Goal: Transaction & Acquisition: Purchase product/service

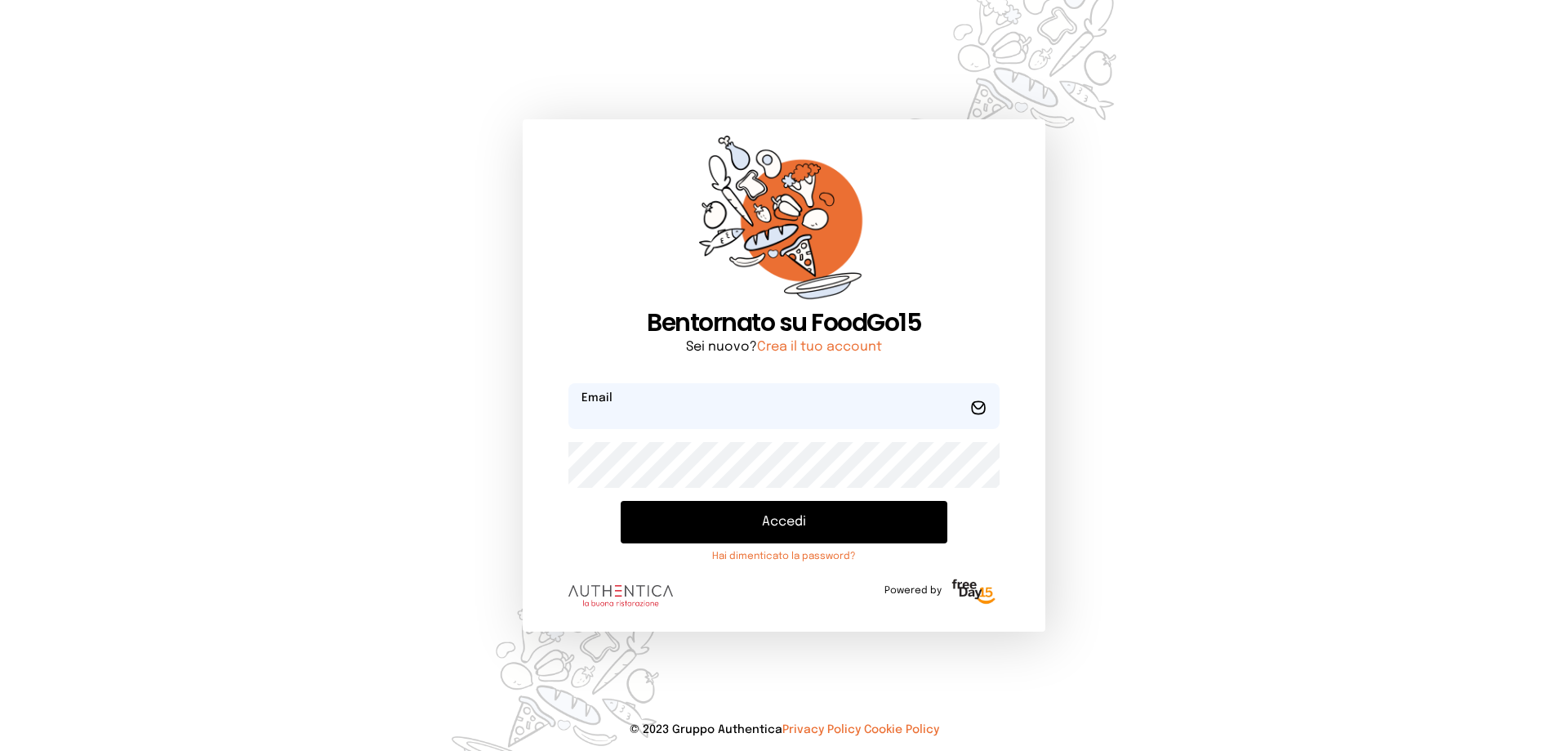
type input "**********"
click at [832, 518] on button "Accedi" at bounding box center [784, 522] width 326 height 43
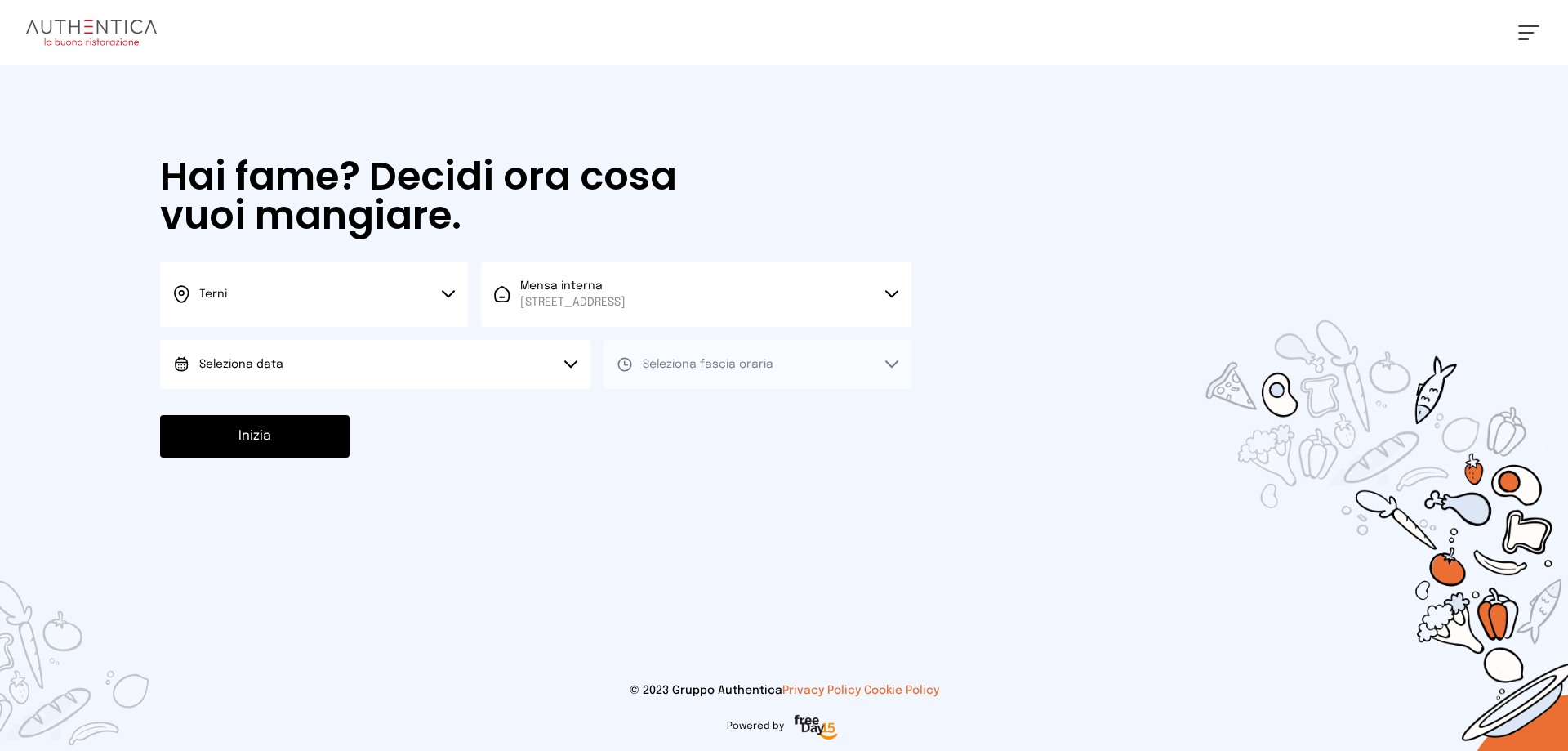
click at [430, 370] on button "Seleziona data" at bounding box center [376, 364] width 431 height 49
click at [432, 413] on li "[DATE], [DATE]" at bounding box center [376, 410] width 431 height 43
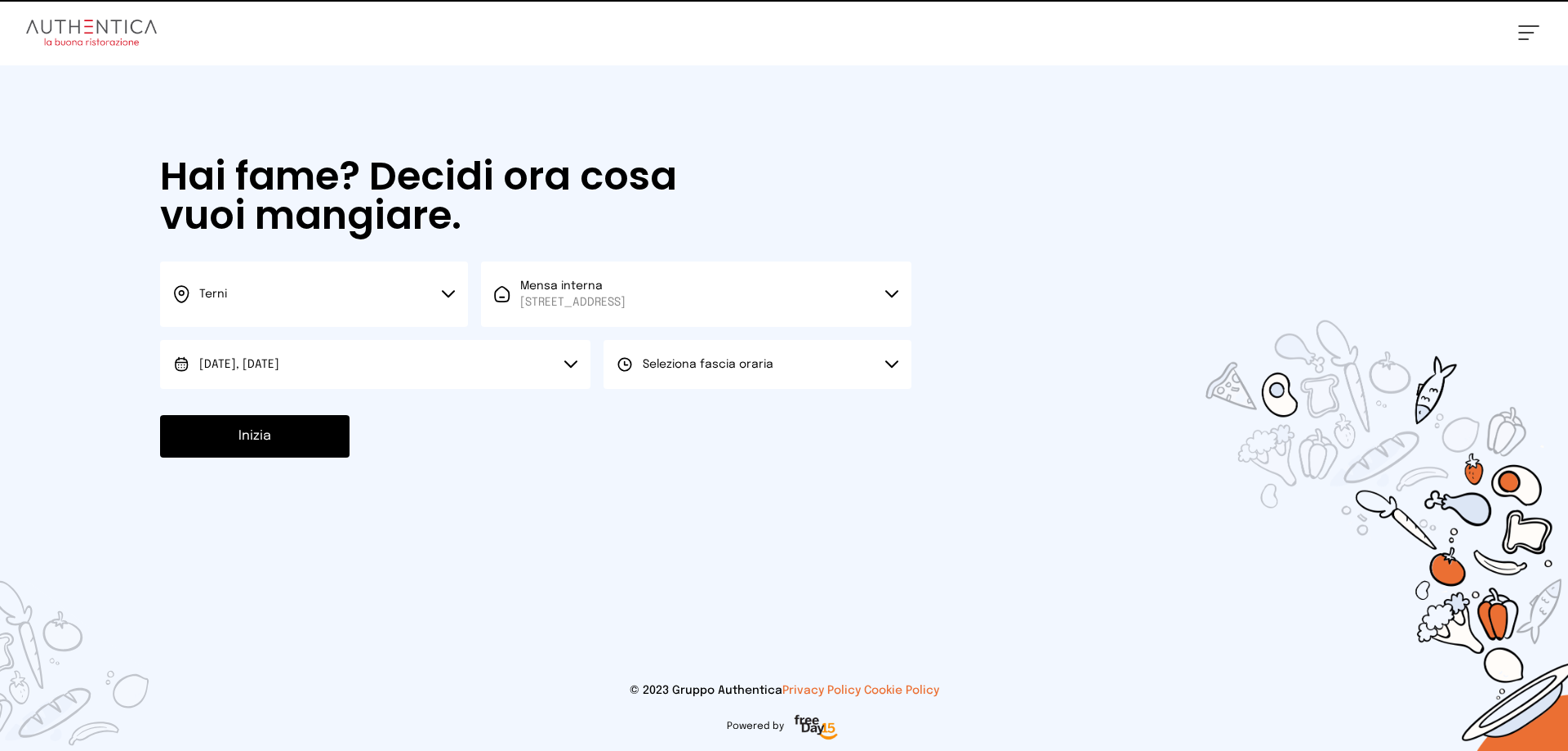
click at [789, 361] on button "Seleziona fascia oraria" at bounding box center [757, 364] width 308 height 49
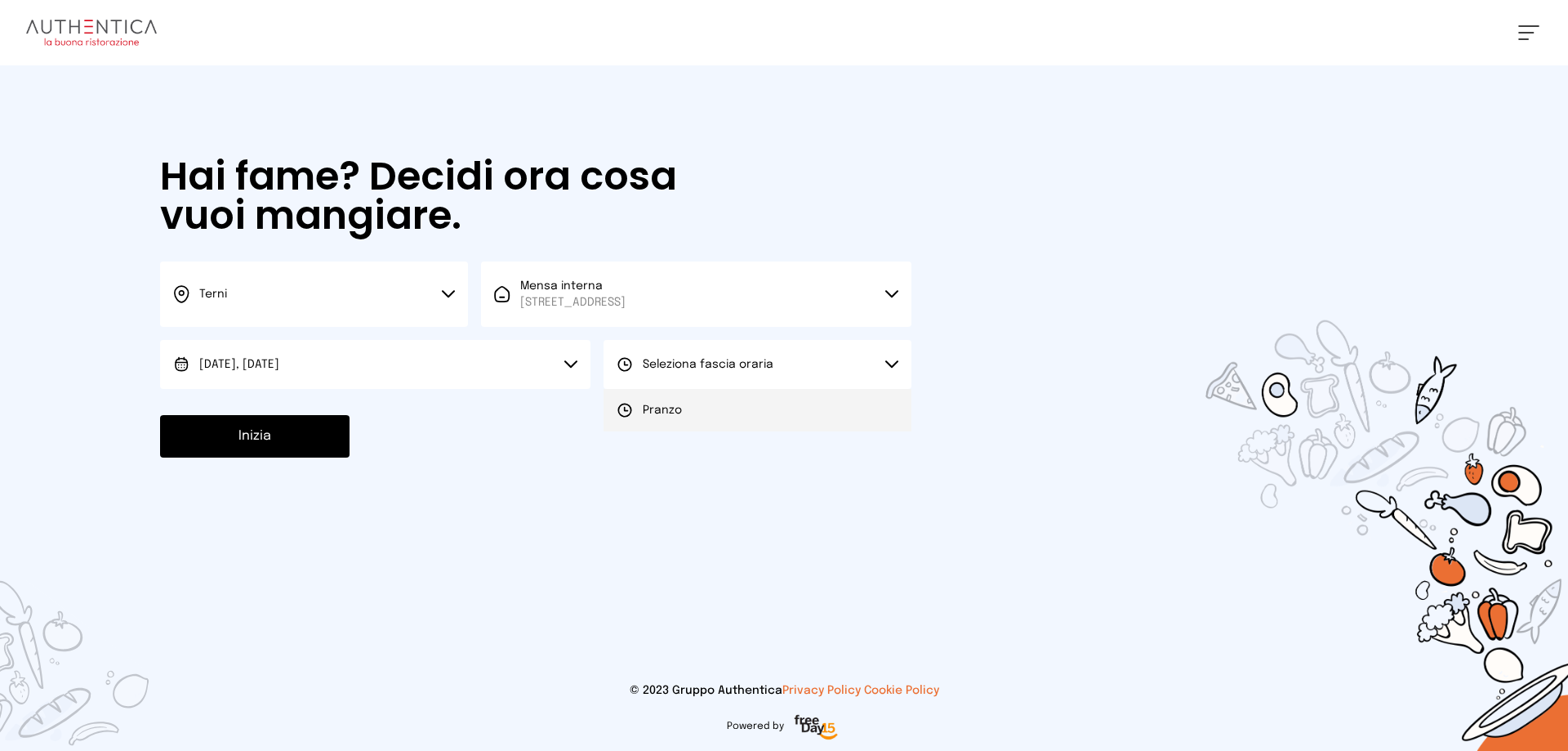
click at [765, 417] on li "Pranzo" at bounding box center [757, 410] width 308 height 43
click at [283, 441] on button "Inizia" at bounding box center [255, 437] width 189 height 43
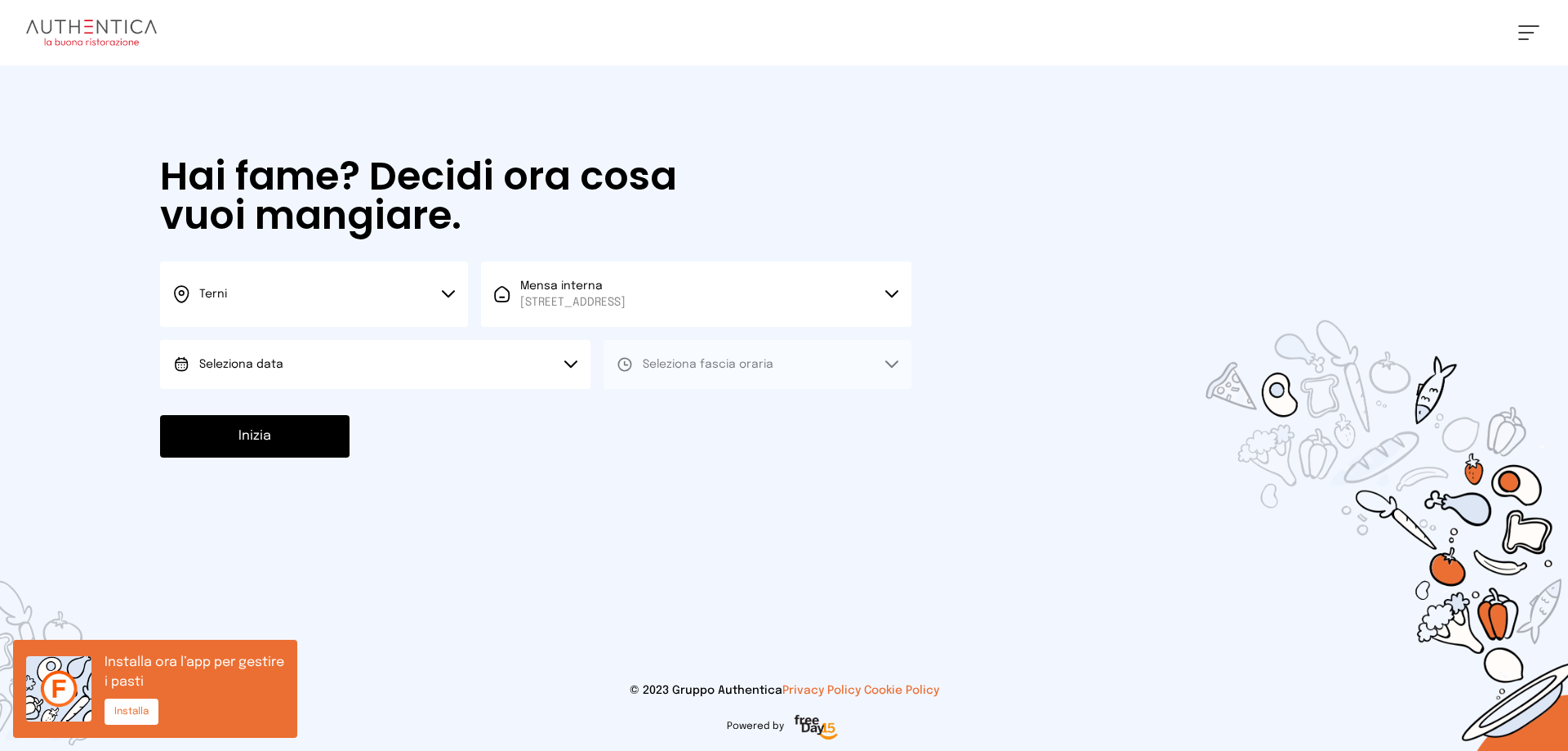
click at [226, 359] on span "Seleziona data" at bounding box center [241, 364] width 84 height 12
drag, startPoint x: 240, startPoint y: 413, endPoint x: 264, endPoint y: 412, distance: 24.0
click at [241, 413] on span "[DATE], [DATE]" at bounding box center [238, 410] width 80 height 16
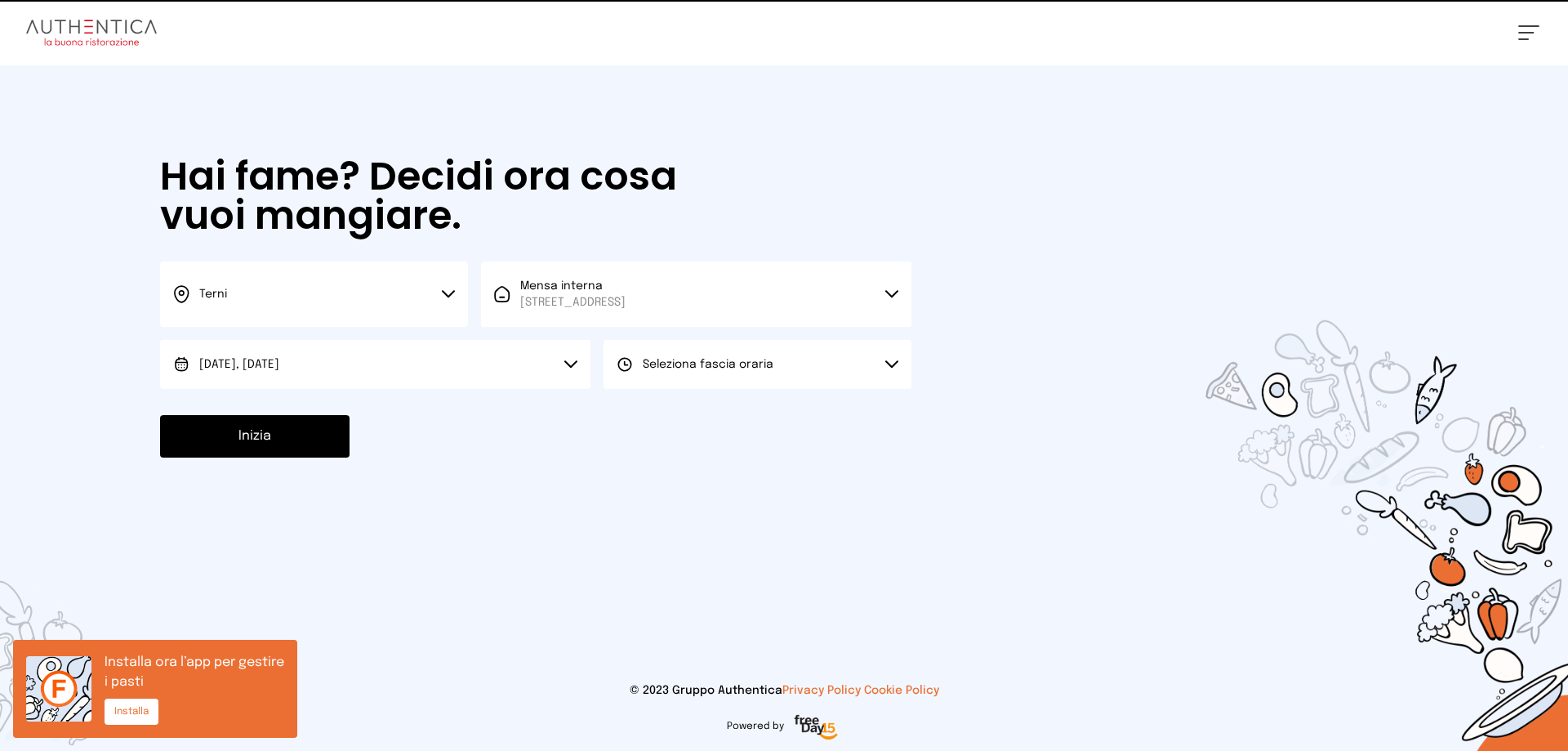
click at [660, 355] on button "Seleziona fascia oraria" at bounding box center [757, 364] width 308 height 49
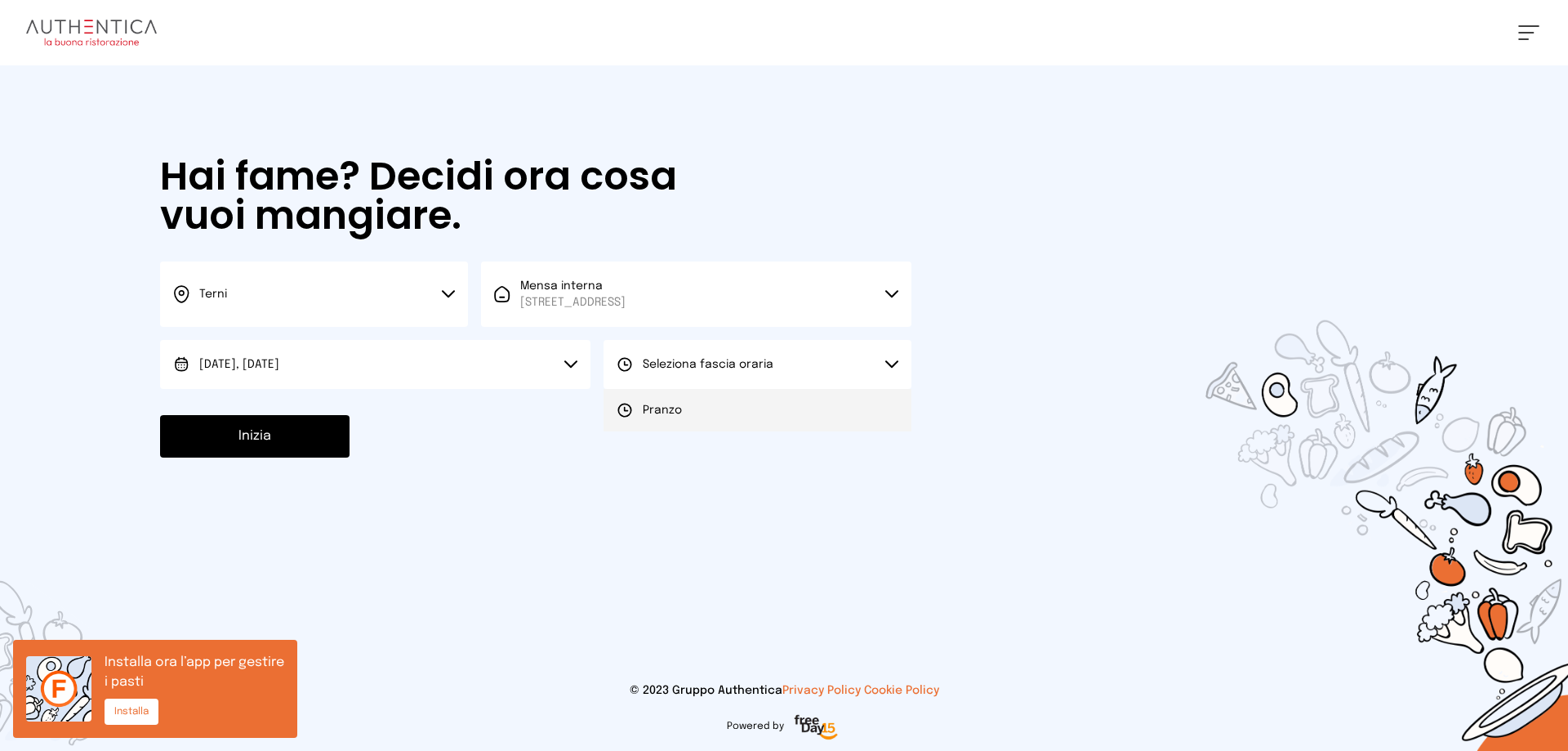
click at [654, 410] on span "Pranzo" at bounding box center [663, 410] width 39 height 16
click at [269, 433] on button "Inizia" at bounding box center [255, 437] width 189 height 43
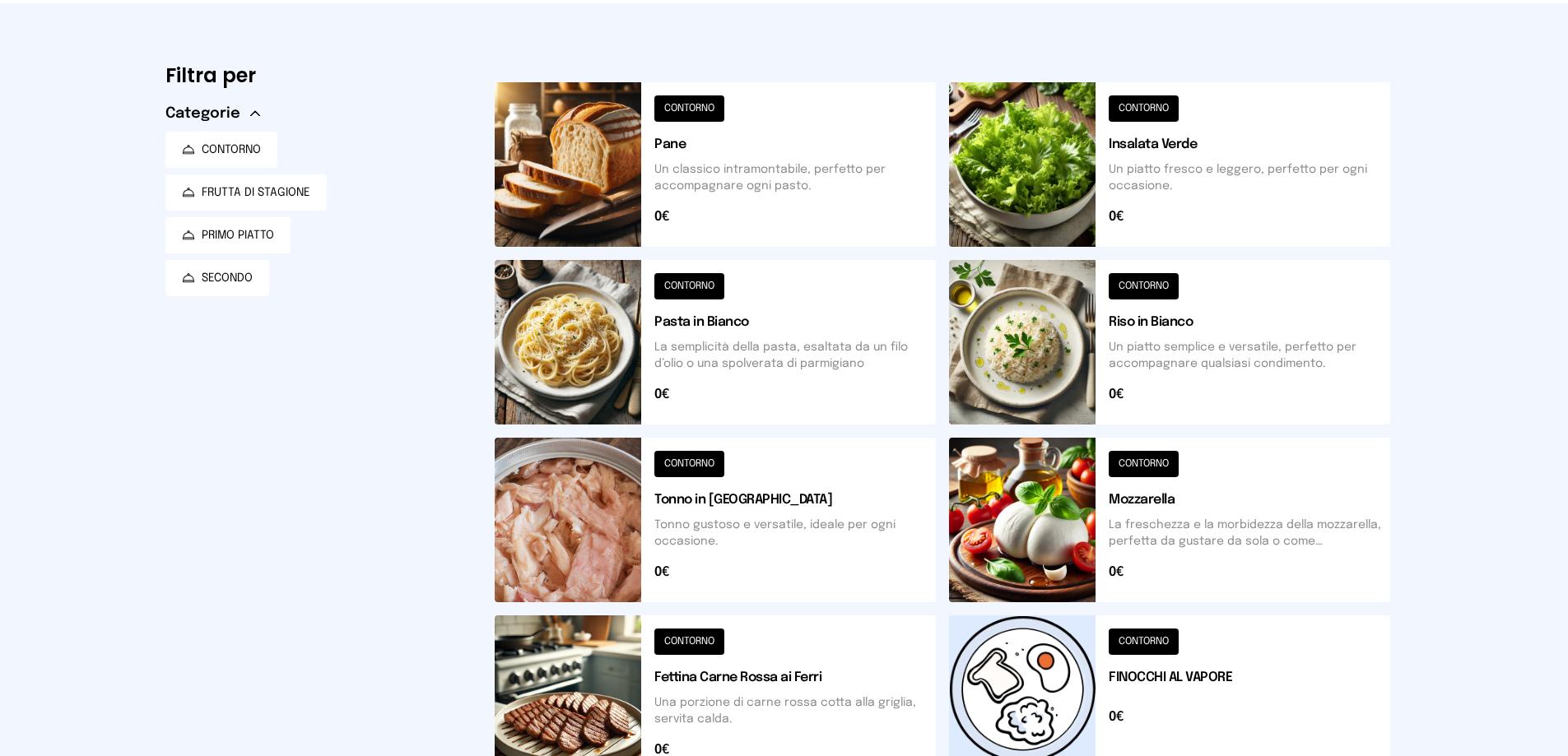
scroll to position [165, 0]
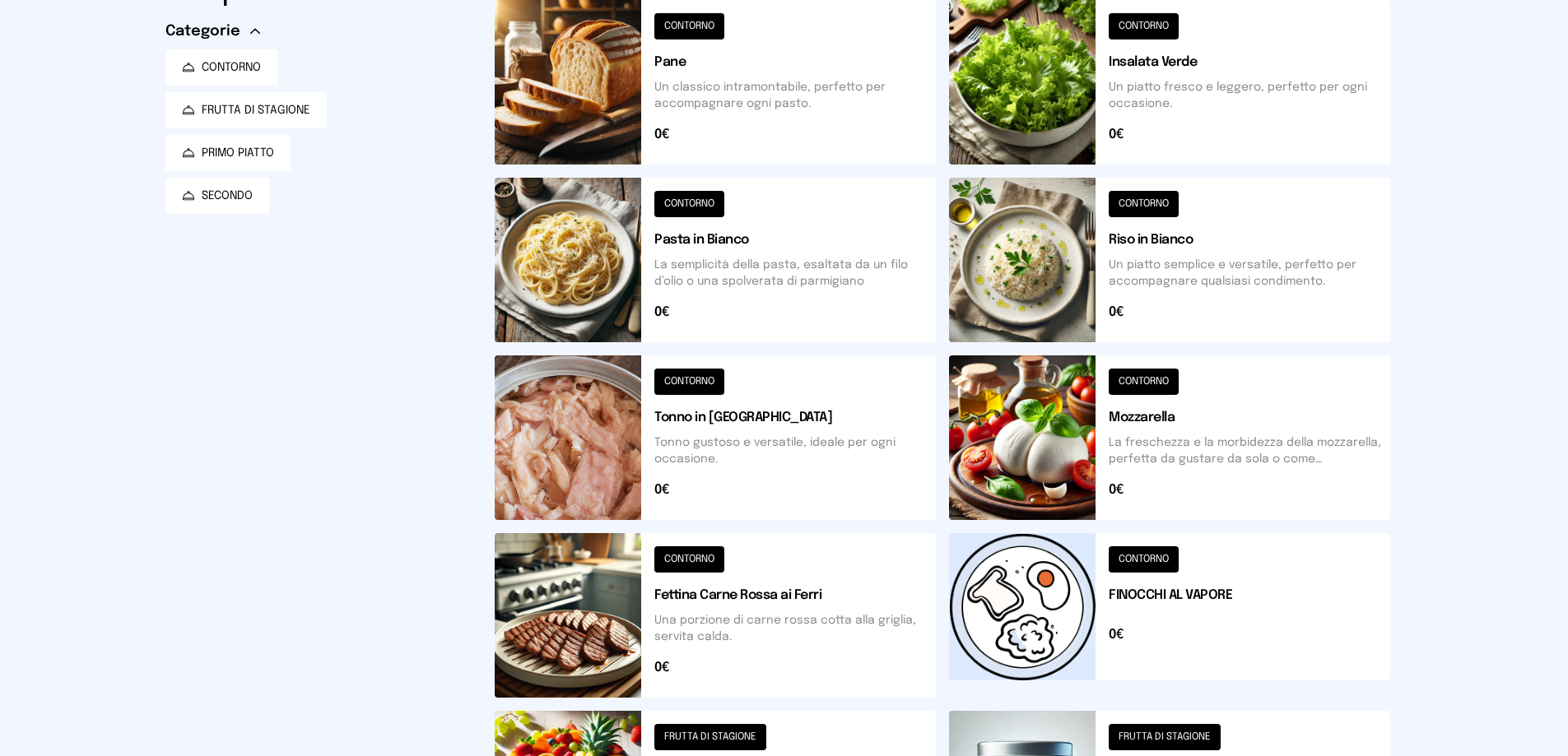
click at [782, 95] on button at bounding box center [715, 82] width 441 height 165
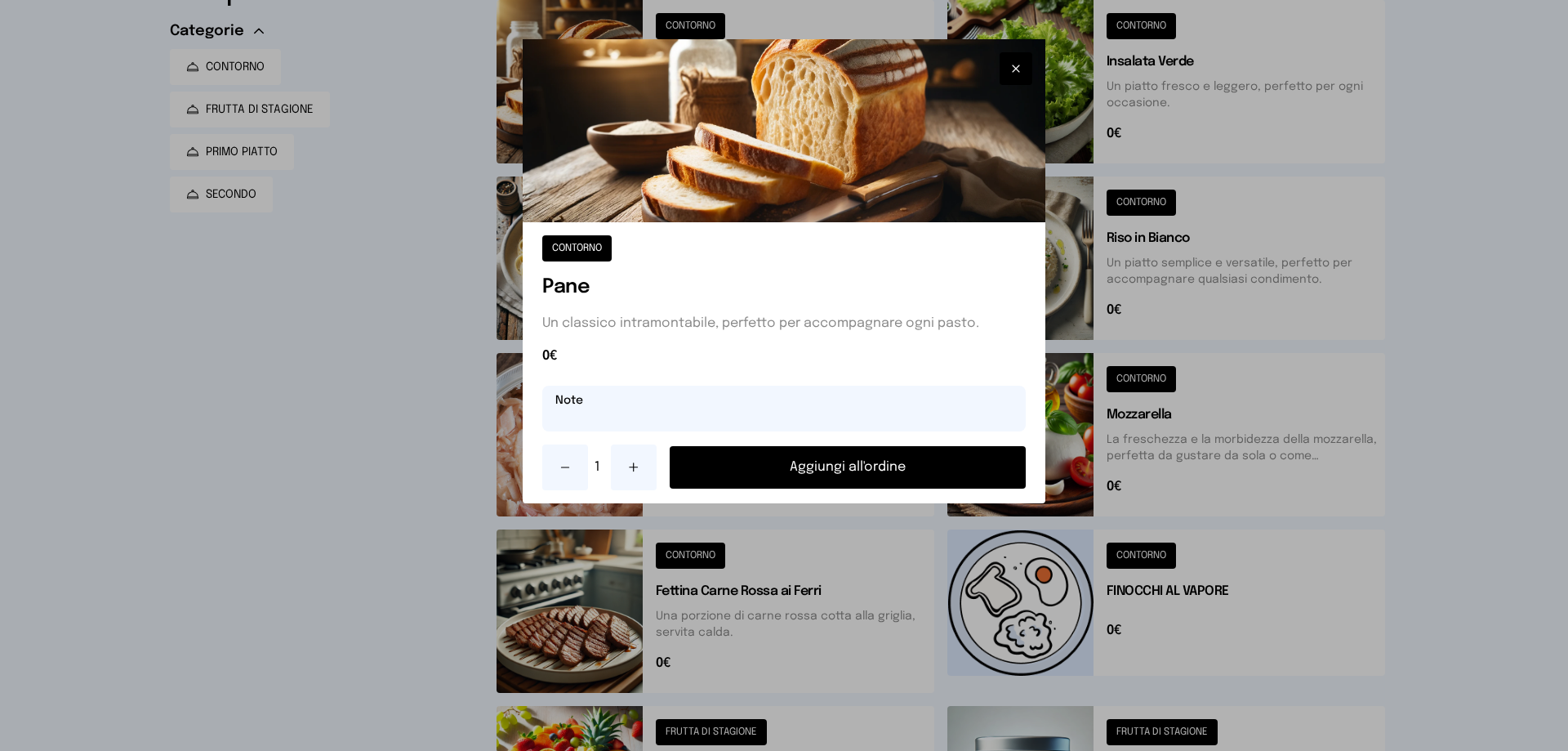
click at [607, 424] on input "text" at bounding box center [784, 409] width 483 height 46
type input "**********"
drag, startPoint x: 759, startPoint y: 418, endPoint x: 417, endPoint y: 439, distance: 342.6
click at [420, 439] on div "**********" at bounding box center [784, 375] width 1568 height 751
click at [807, 469] on button "Aggiungi all'ordine" at bounding box center [848, 467] width 356 height 43
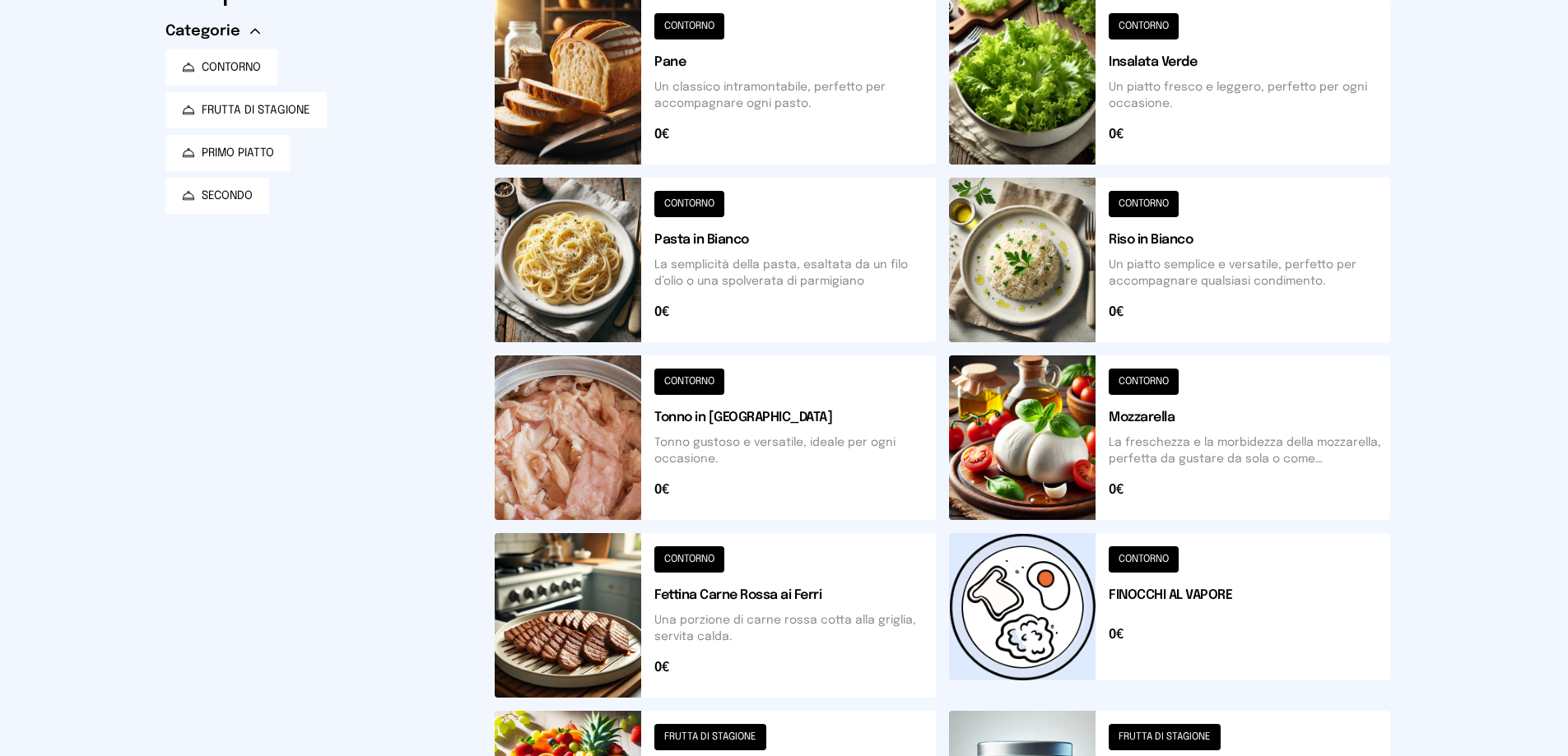
click at [721, 566] on button at bounding box center [715, 615] width 441 height 165
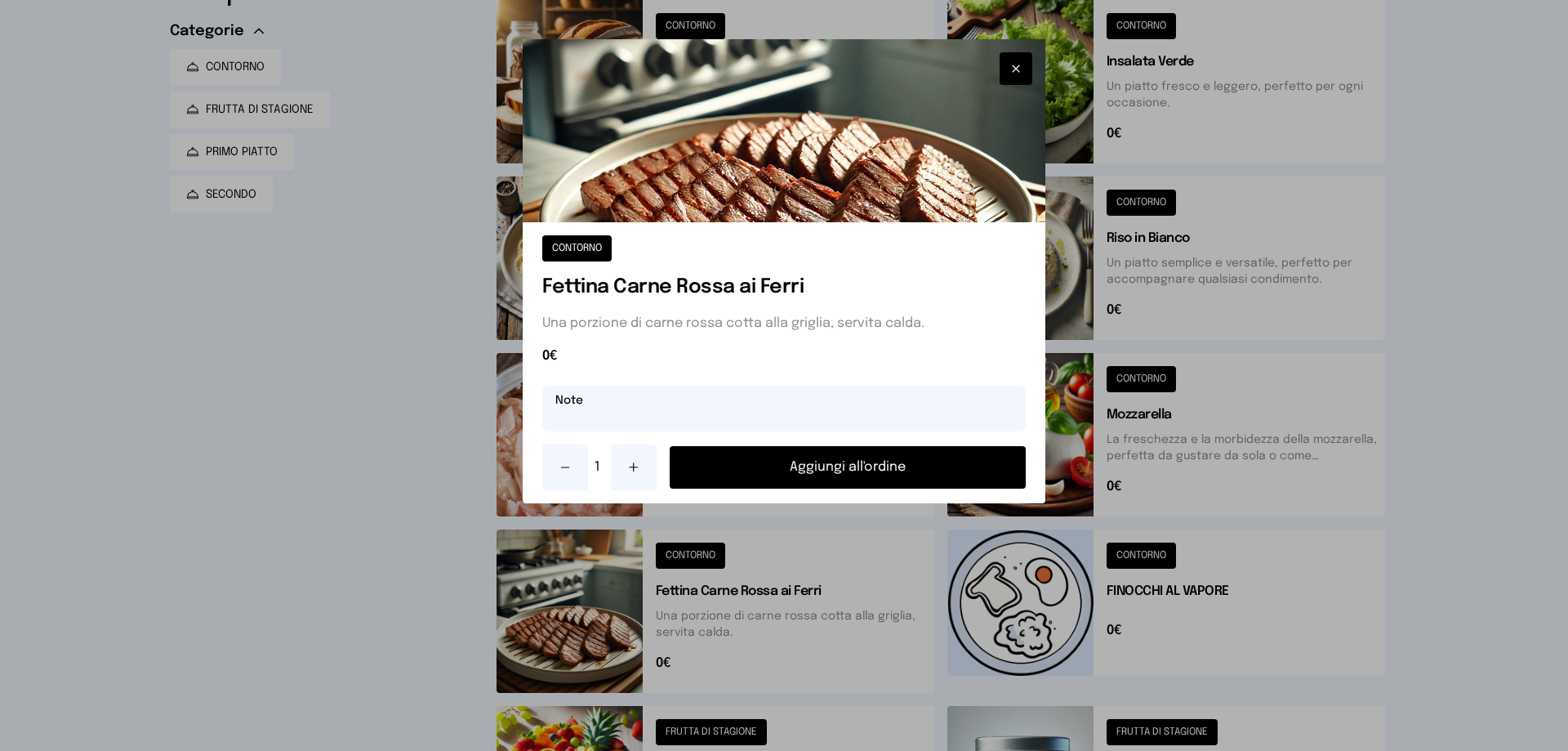
click at [636, 406] on input "text" at bounding box center [784, 409] width 483 height 46
type input "**********"
click at [877, 461] on button "Aggiungi all'ordine" at bounding box center [848, 467] width 356 height 43
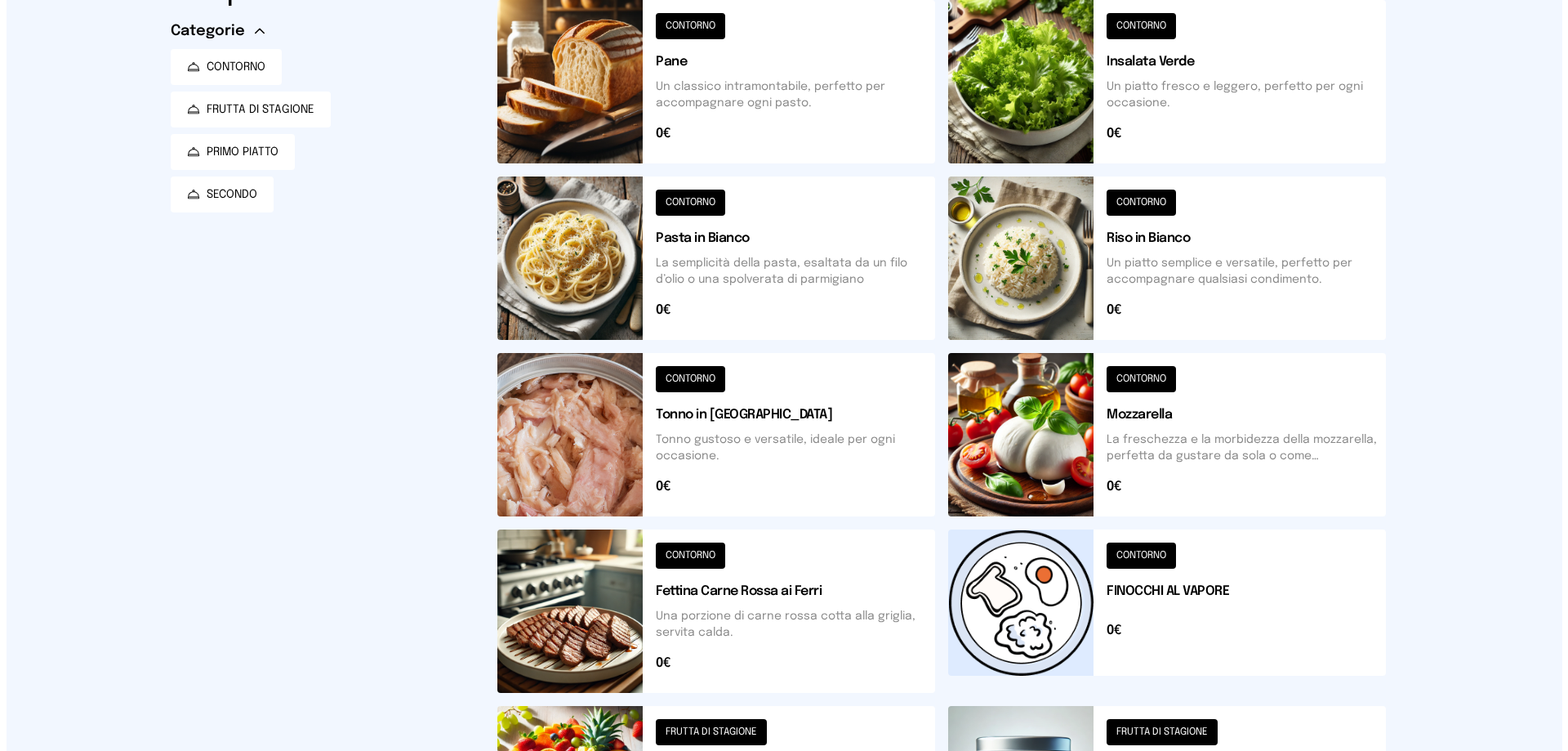
scroll to position [0, 0]
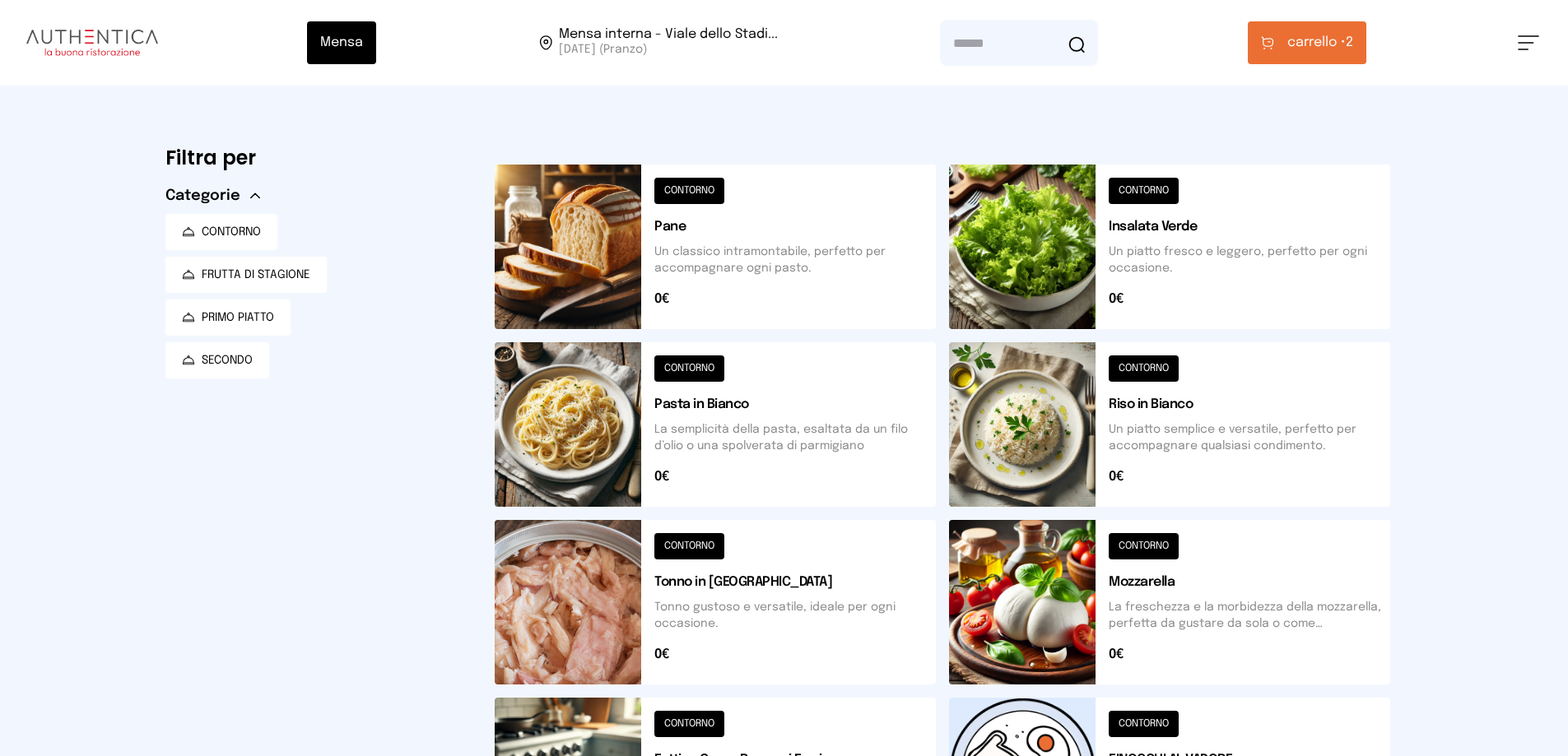
click at [1324, 36] on span "carrello •" at bounding box center [1316, 43] width 59 height 20
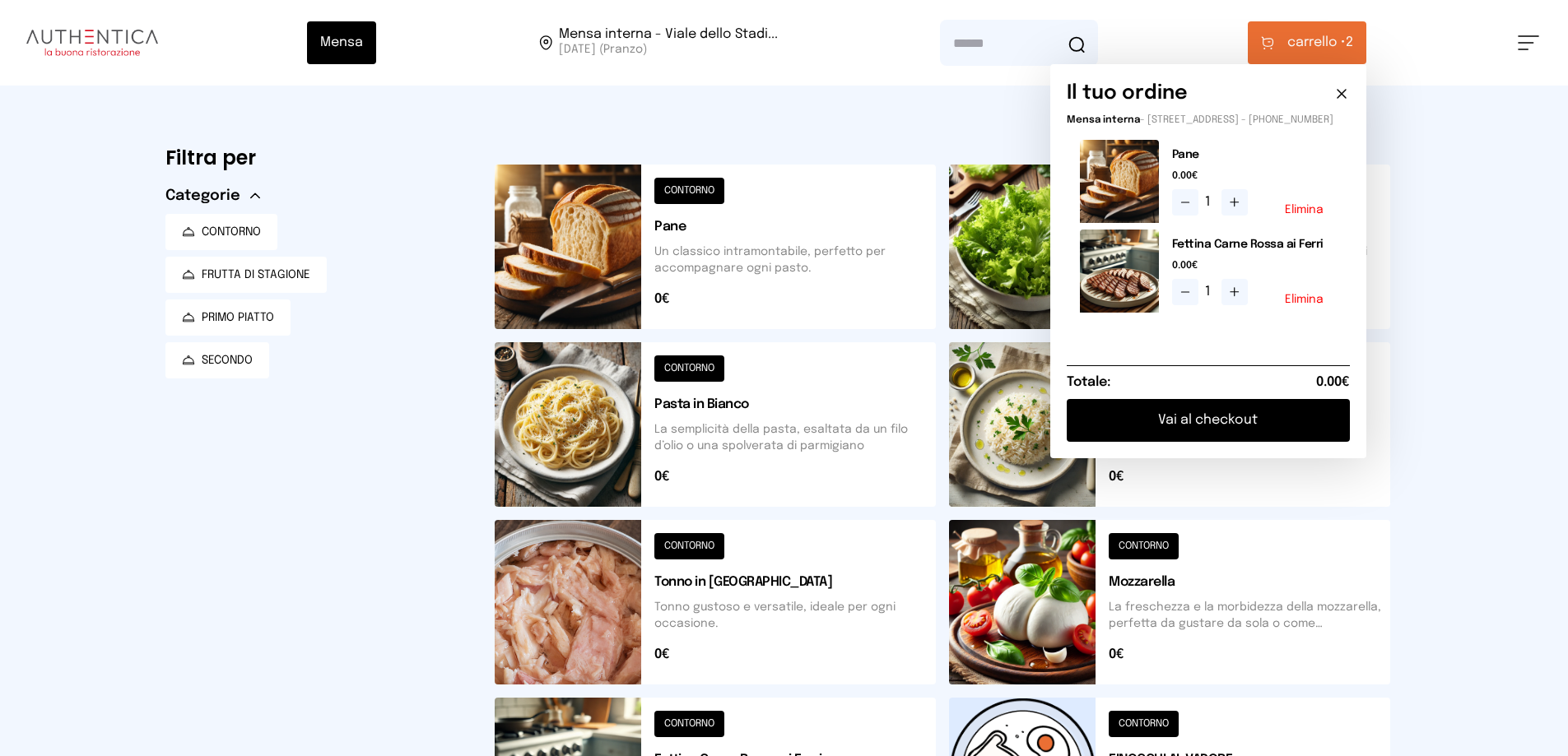
click at [1257, 434] on button "Vai al checkout" at bounding box center [1209, 421] width 283 height 43
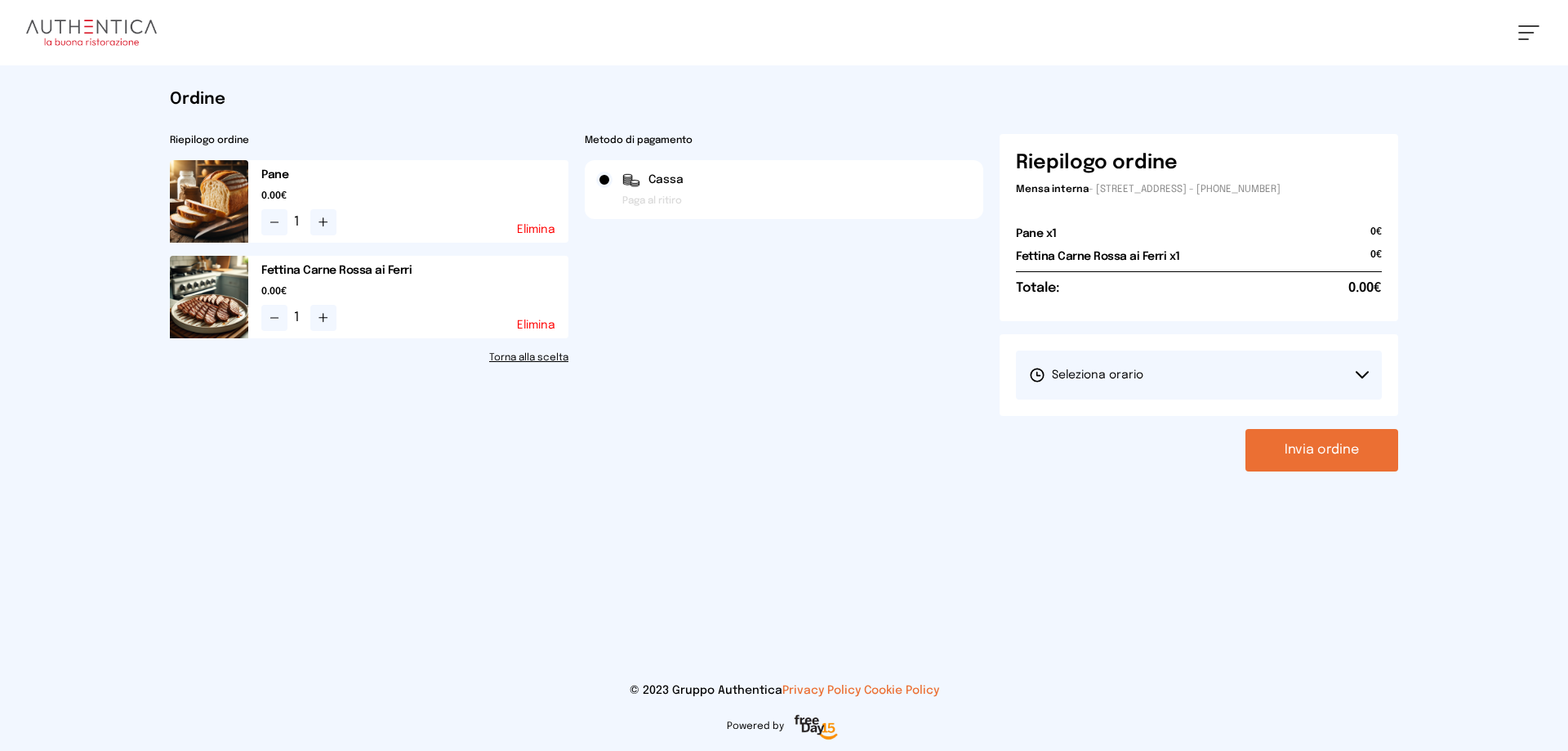
click at [1153, 387] on button "Seleziona orario" at bounding box center [1199, 375] width 366 height 49
click at [1148, 423] on span "1° Turno (13:00 - 15:00)" at bounding box center [1091, 421] width 123 height 16
click at [1289, 449] on button "Invia ordine" at bounding box center [1322, 451] width 153 height 43
